Goal: Transaction & Acquisition: Purchase product/service

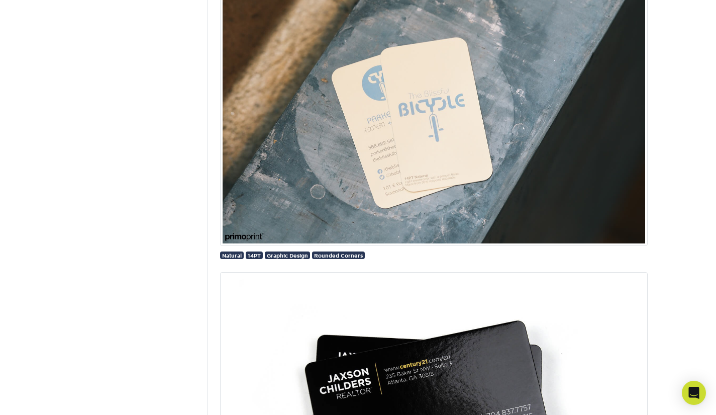
scroll to position [808, 0]
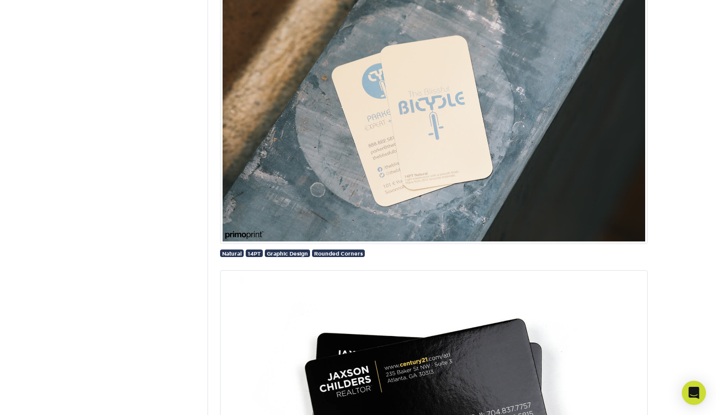
click at [381, 163] on img at bounding box center [434, 100] width 428 height 287
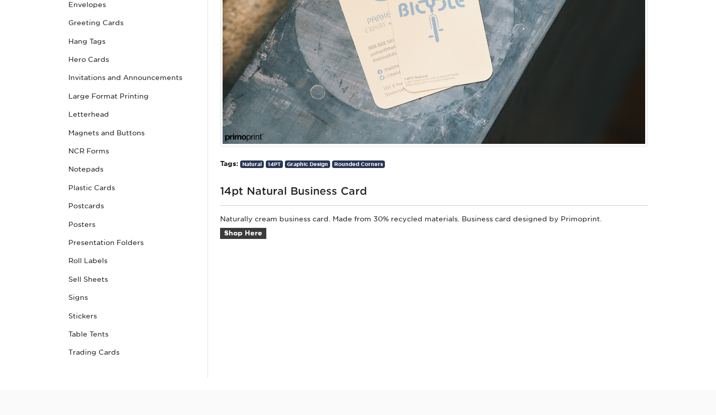
scroll to position [354, 0]
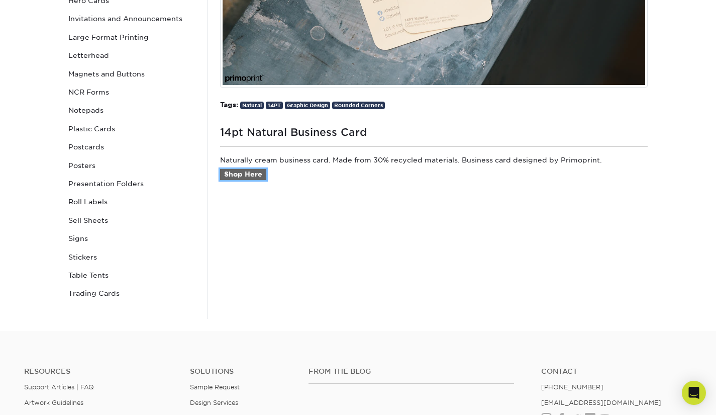
click at [251, 179] on link "Shop Here" at bounding box center [243, 174] width 46 height 11
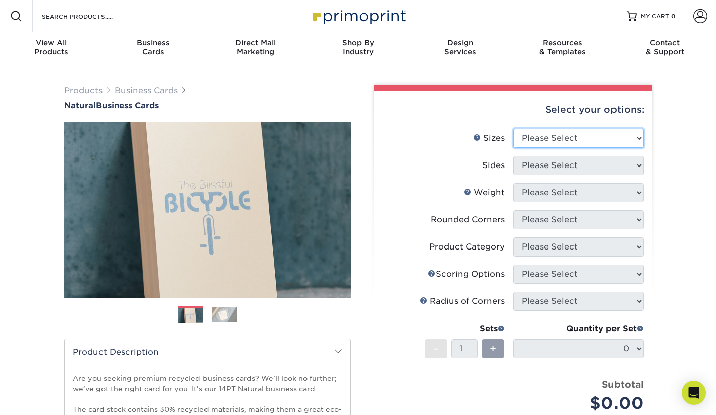
click at [567, 138] on select "Please Select 1.5" x 3.5" - Mini 1.75" x 3.5" - Mini 2" x 2" - Square 2" x 3" -…" at bounding box center [578, 138] width 131 height 19
